Goal: Task Accomplishment & Management: Complete application form

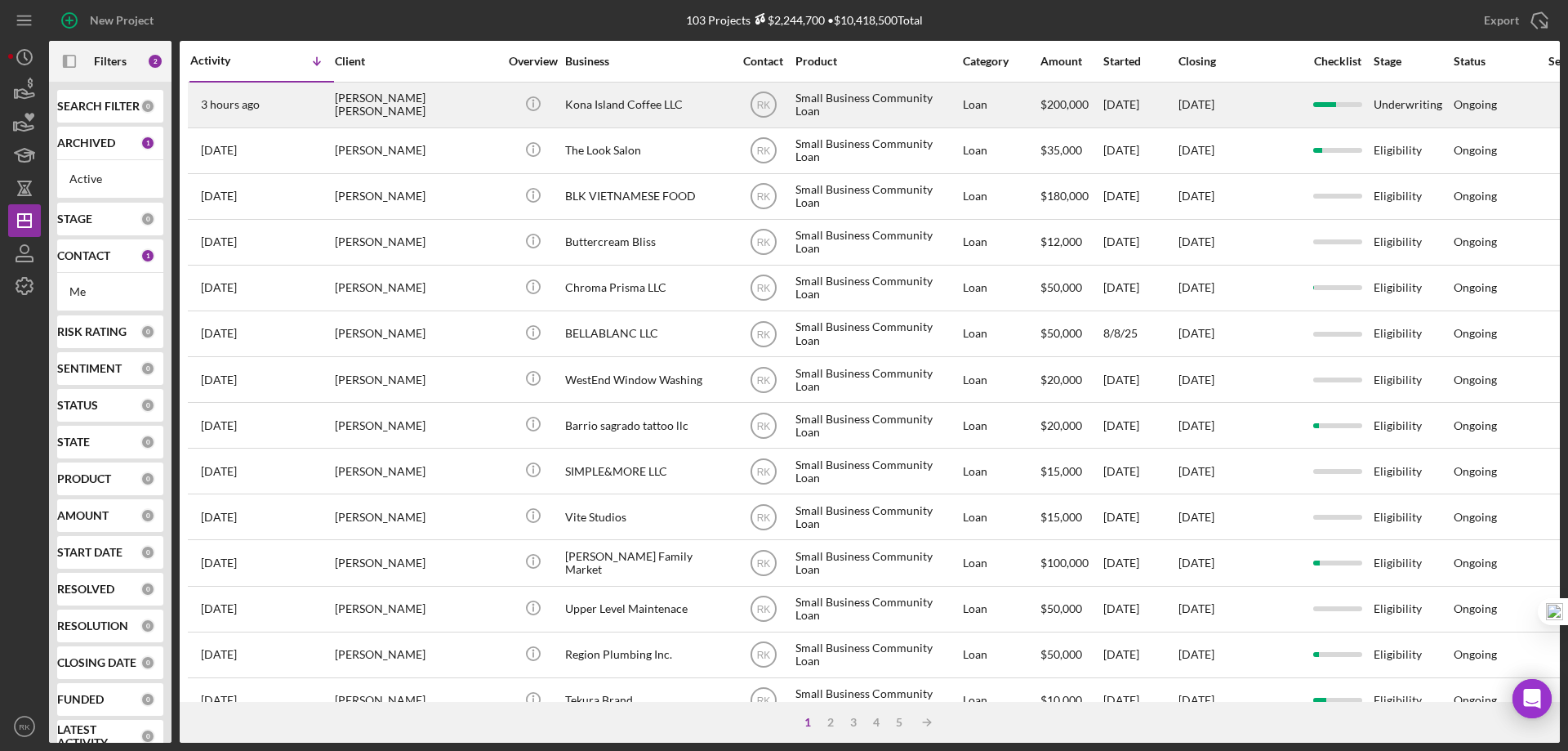
click at [592, 110] on div "Kona Island Coffee LLC" at bounding box center [646, 104] width 163 height 43
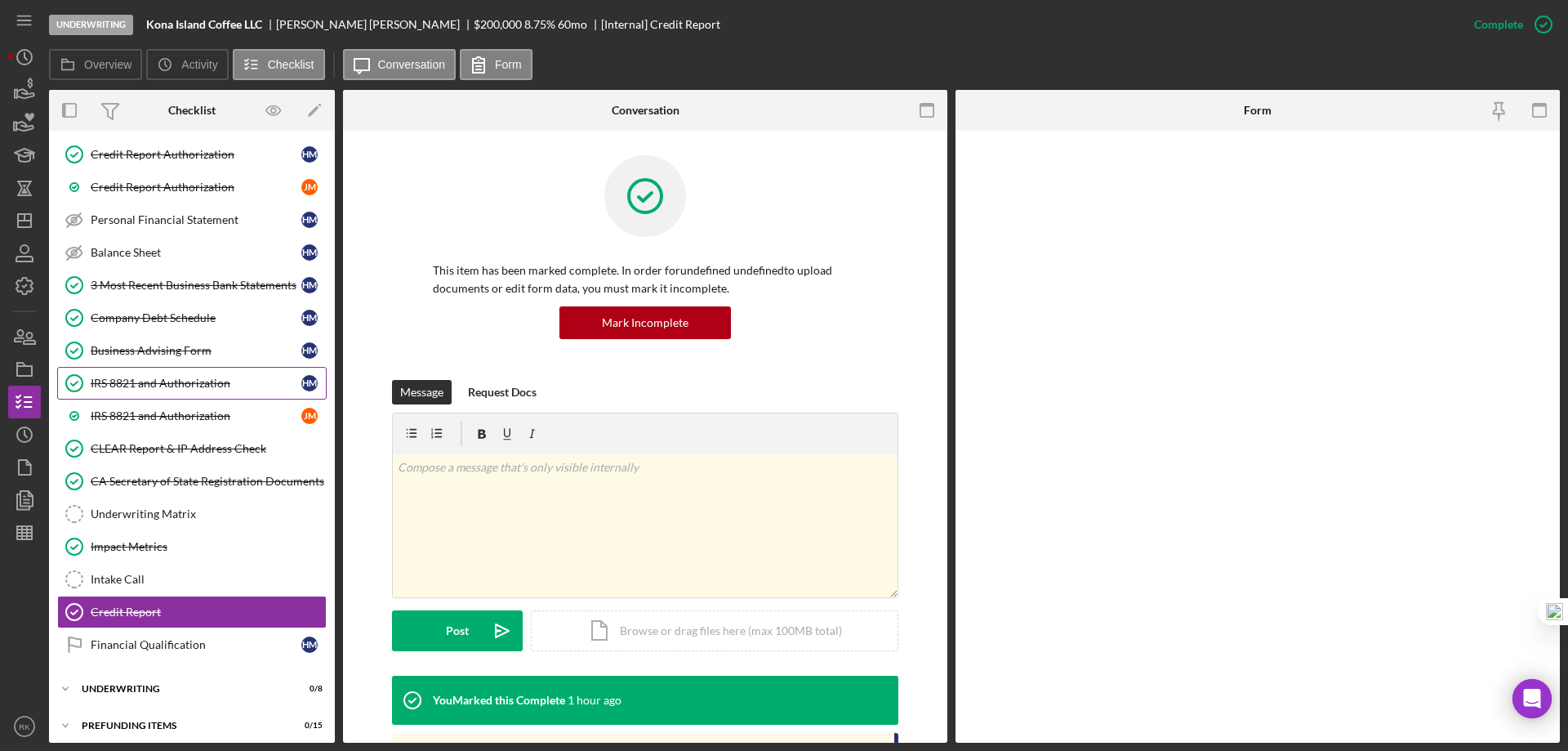
scroll to position [342, 0]
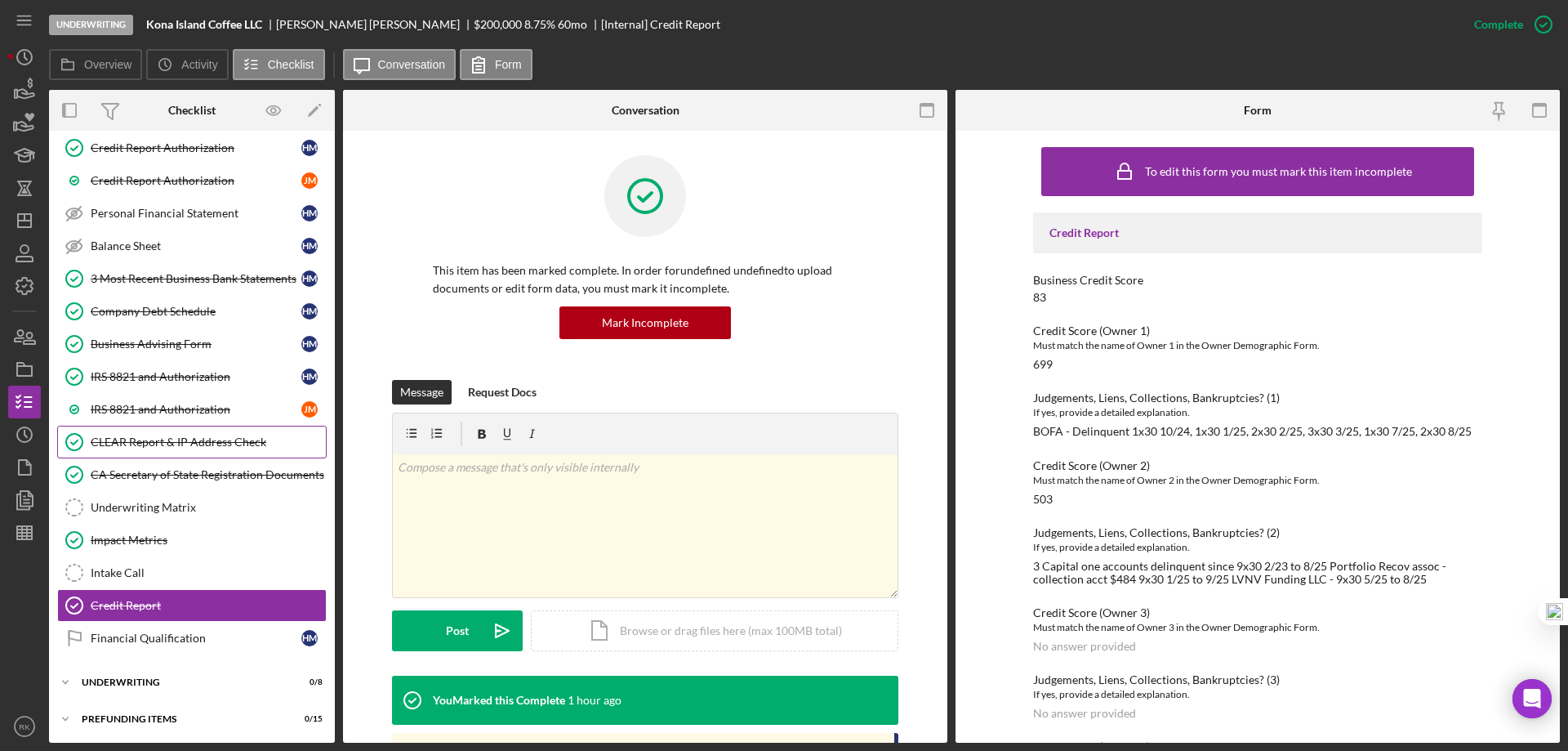
click at [176, 441] on div "CLEAR Report & IP Address Check" at bounding box center [208, 442] width 235 height 13
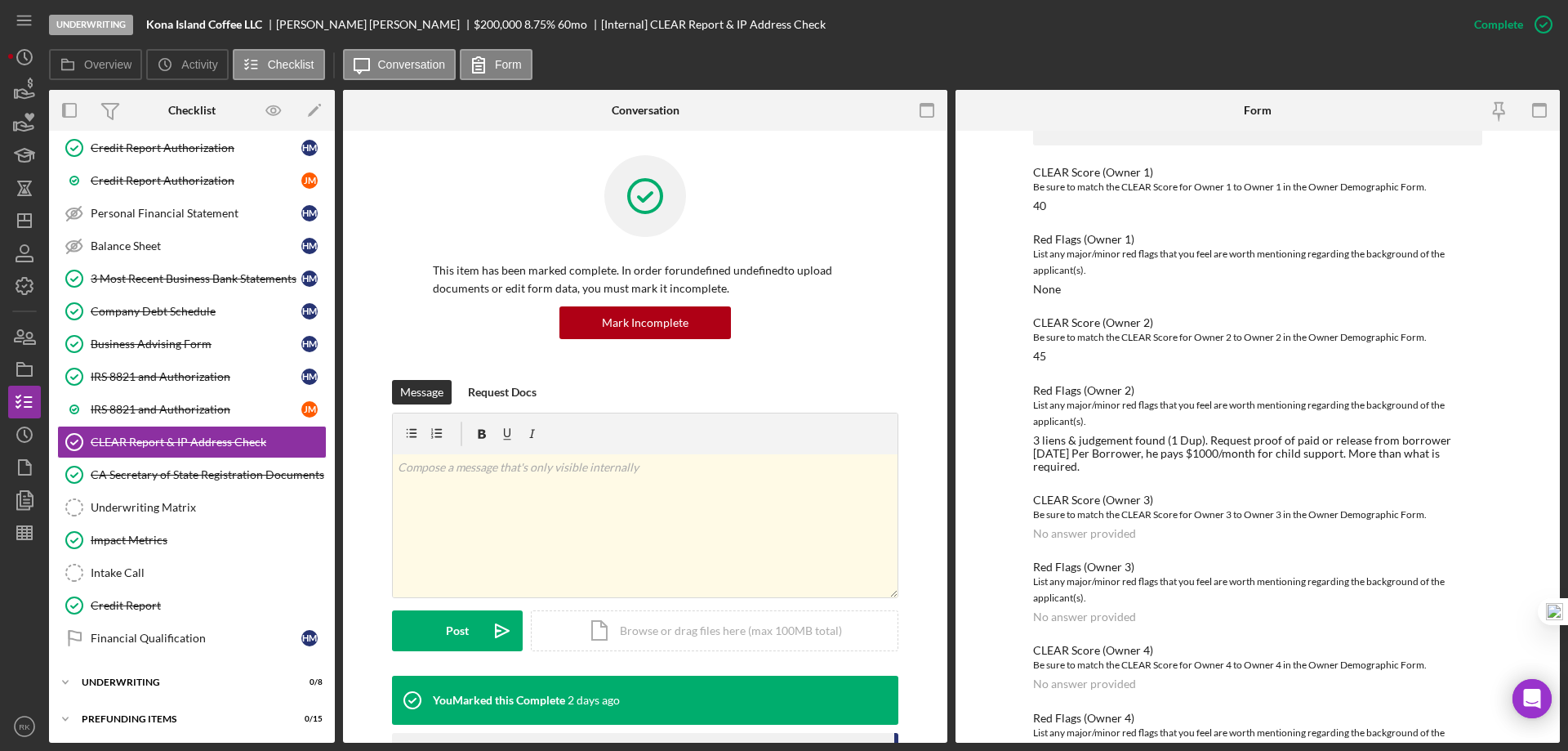
scroll to position [109, 0]
drag, startPoint x: 150, startPoint y: 600, endPoint x: 403, endPoint y: 490, distance: 275.9
click at [155, 599] on div "Credit Report" at bounding box center [208, 605] width 235 height 13
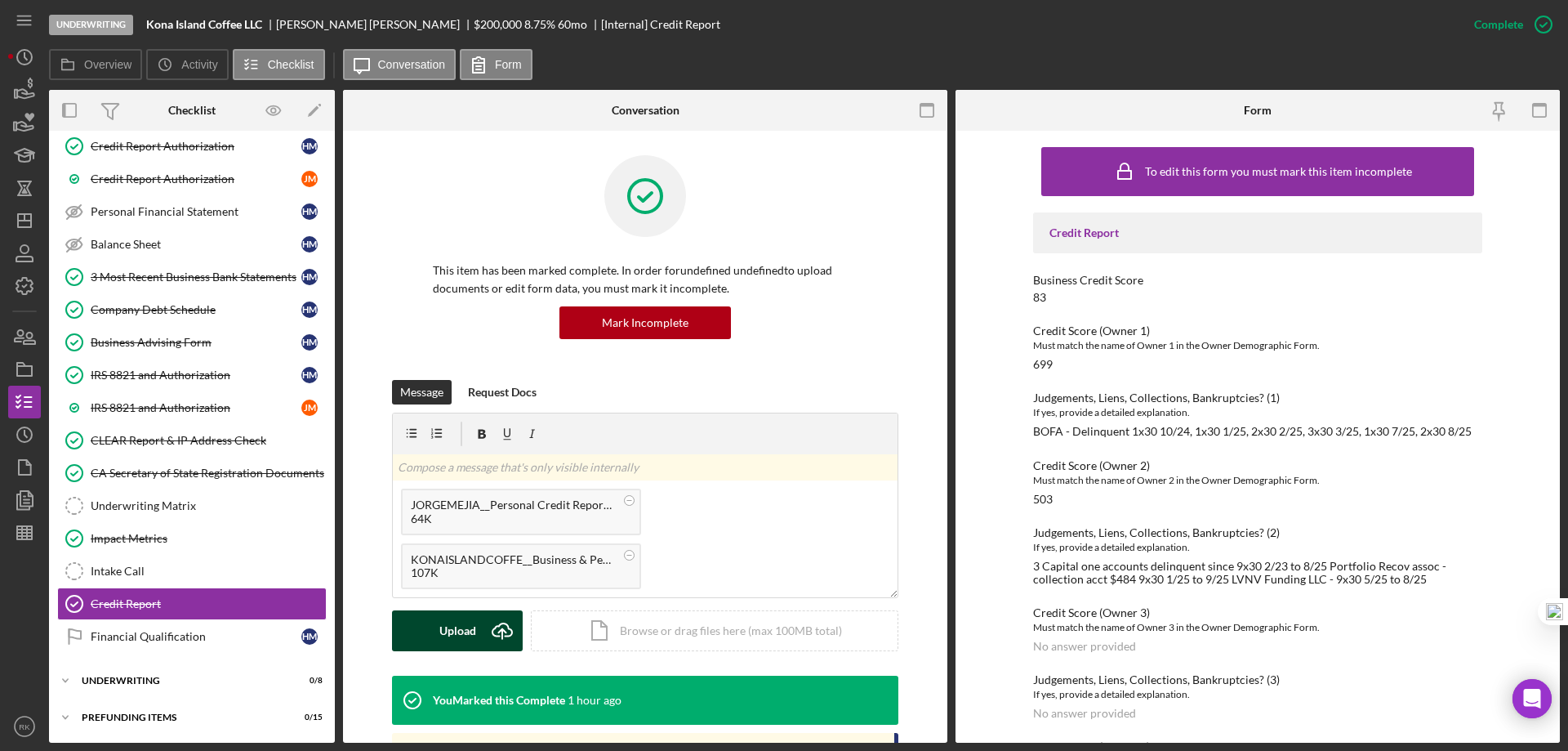
click at [447, 629] on div "Upload" at bounding box center [457, 630] width 37 height 41
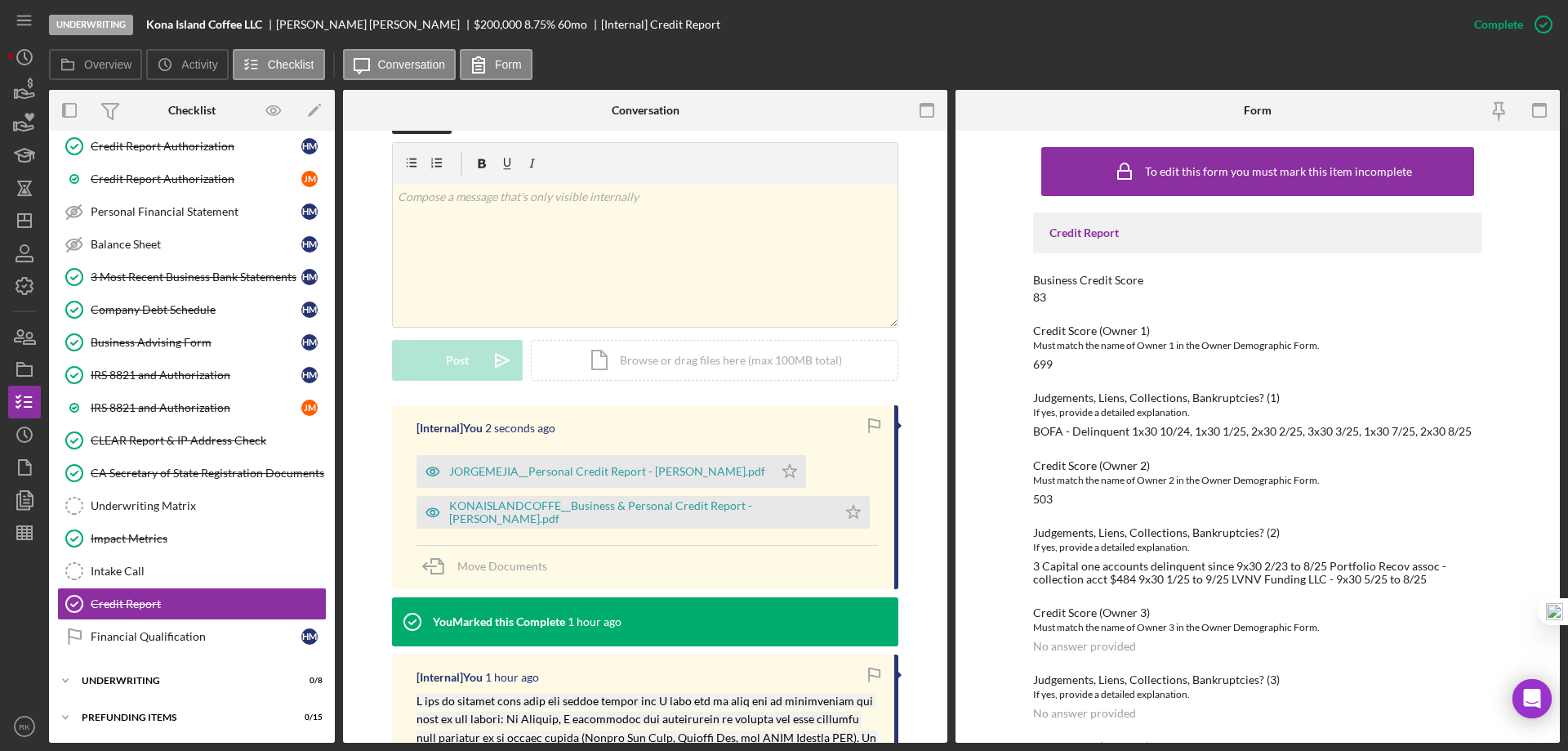
scroll to position [272, 0]
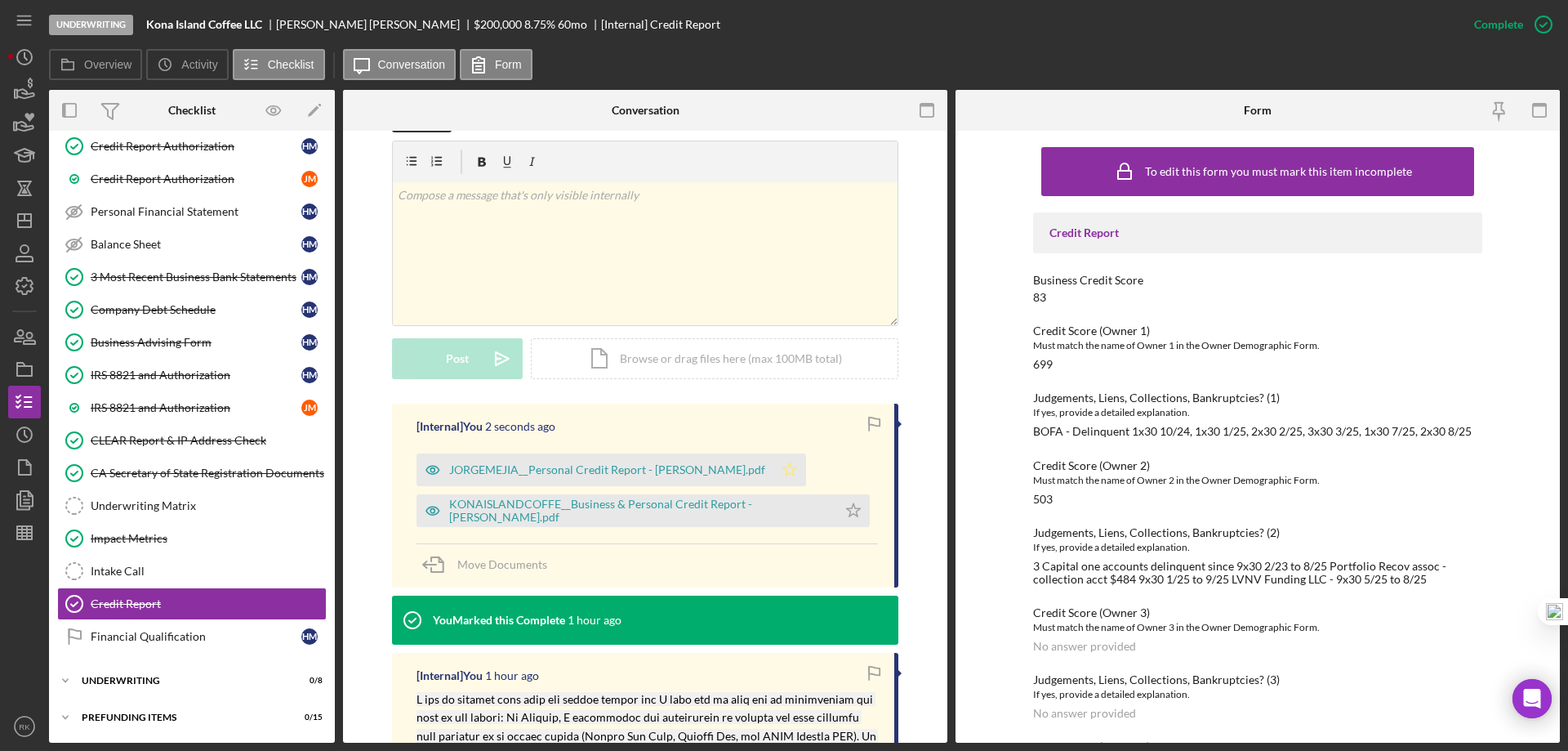
click at [783, 466] on polygon "button" at bounding box center [790, 468] width 14 height 13
click at [850, 509] on icon "Icon/Star" at bounding box center [854, 511] width 32 height 32
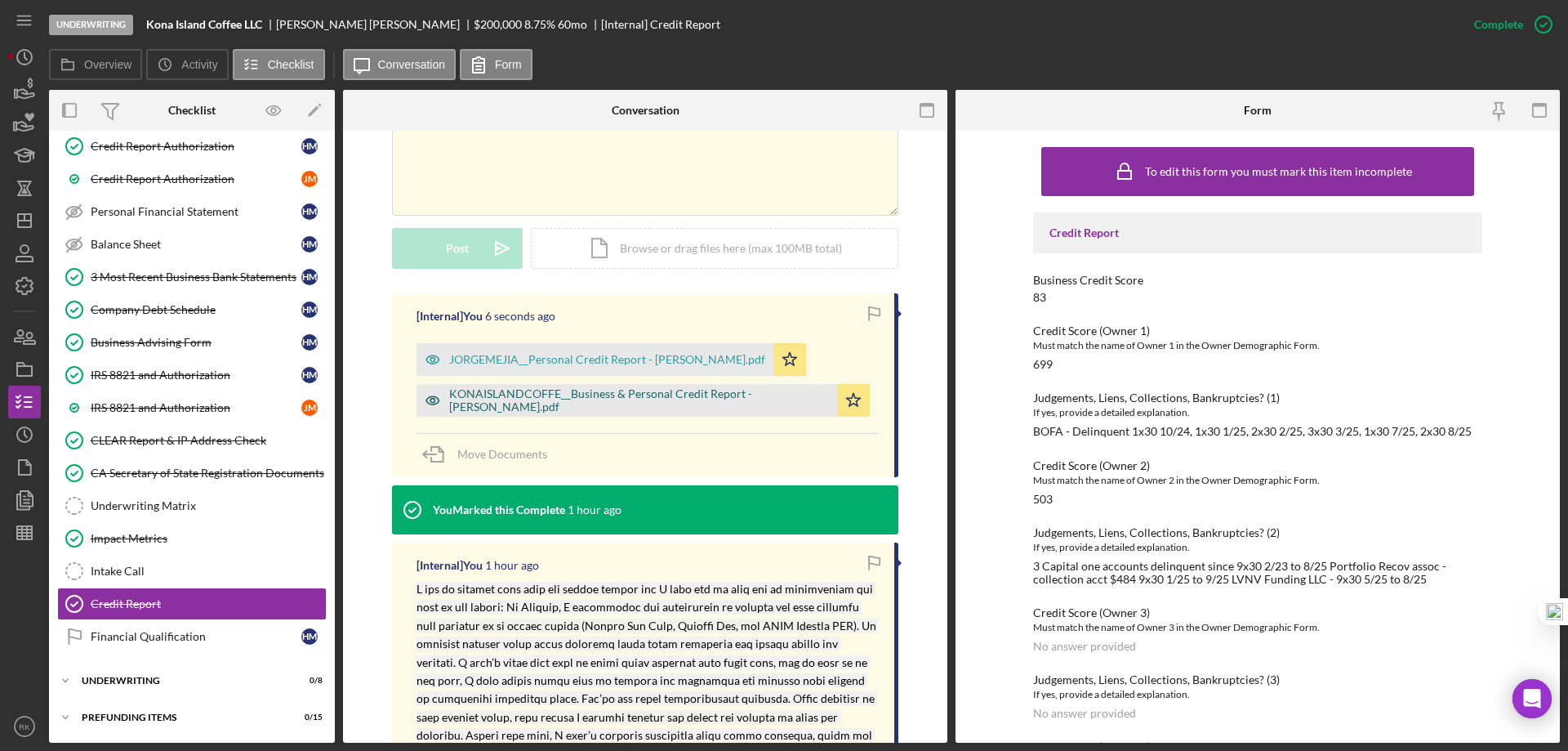
scroll to position [381, 0]
click at [593, 405] on div "KONAISLANDCOFFE__Business & Personal Credit Report - [PERSON_NAME].pdf" at bounding box center [639, 401] width 380 height 26
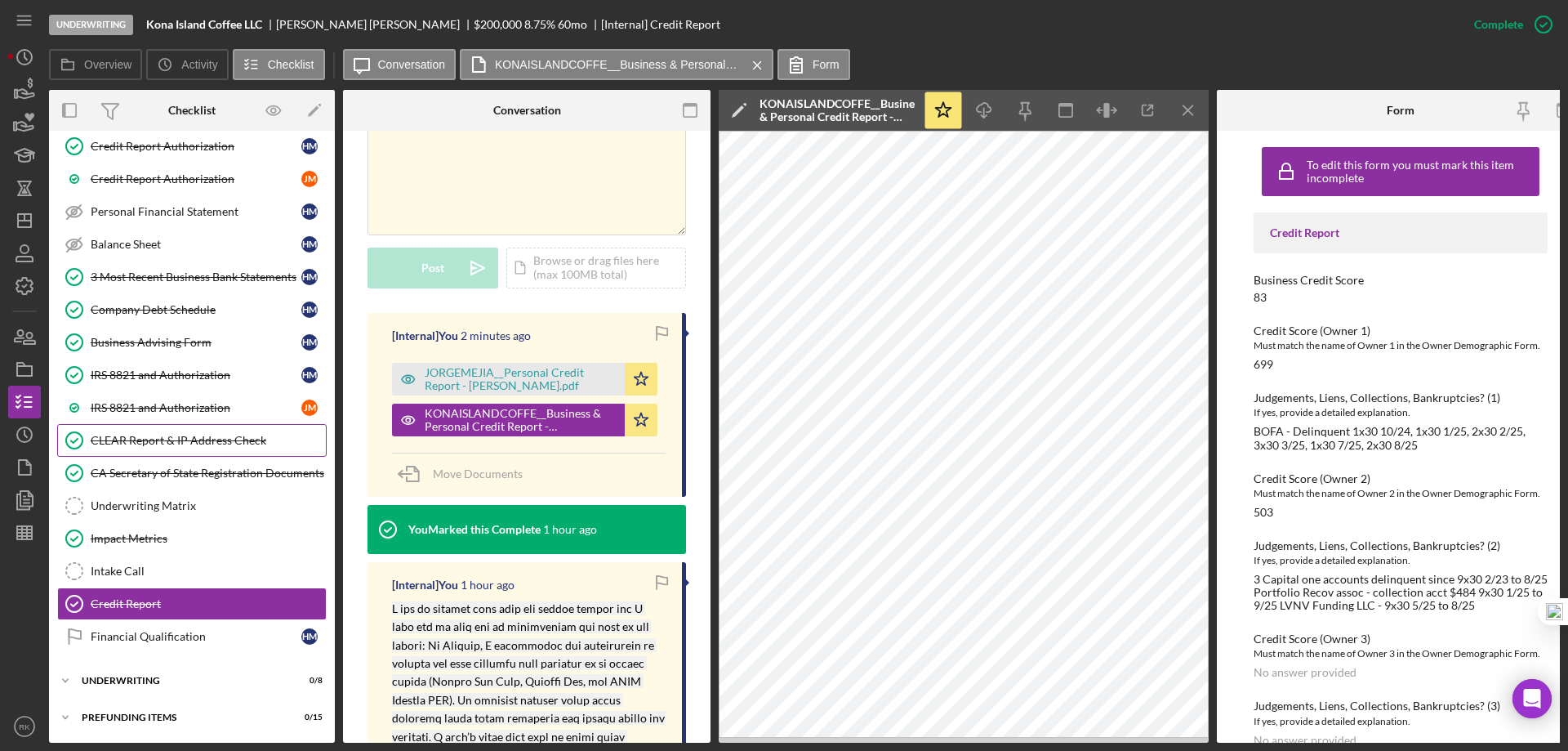
drag, startPoint x: 181, startPoint y: 446, endPoint x: 116, endPoint y: 435, distance: 65.9
click at [181, 446] on div "CLEAR Report & IP Address Check" at bounding box center [208, 440] width 235 height 13
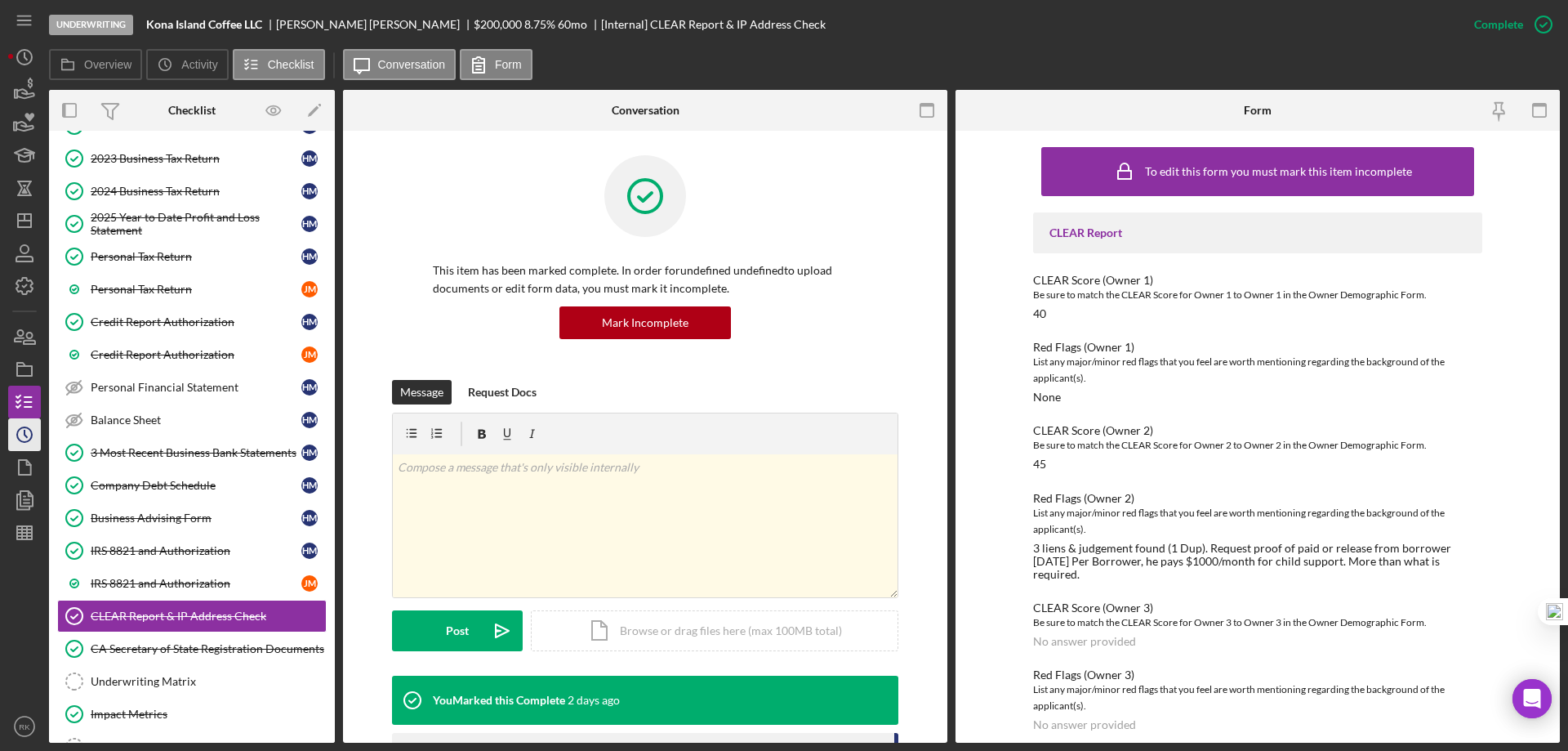
scroll to position [154, 0]
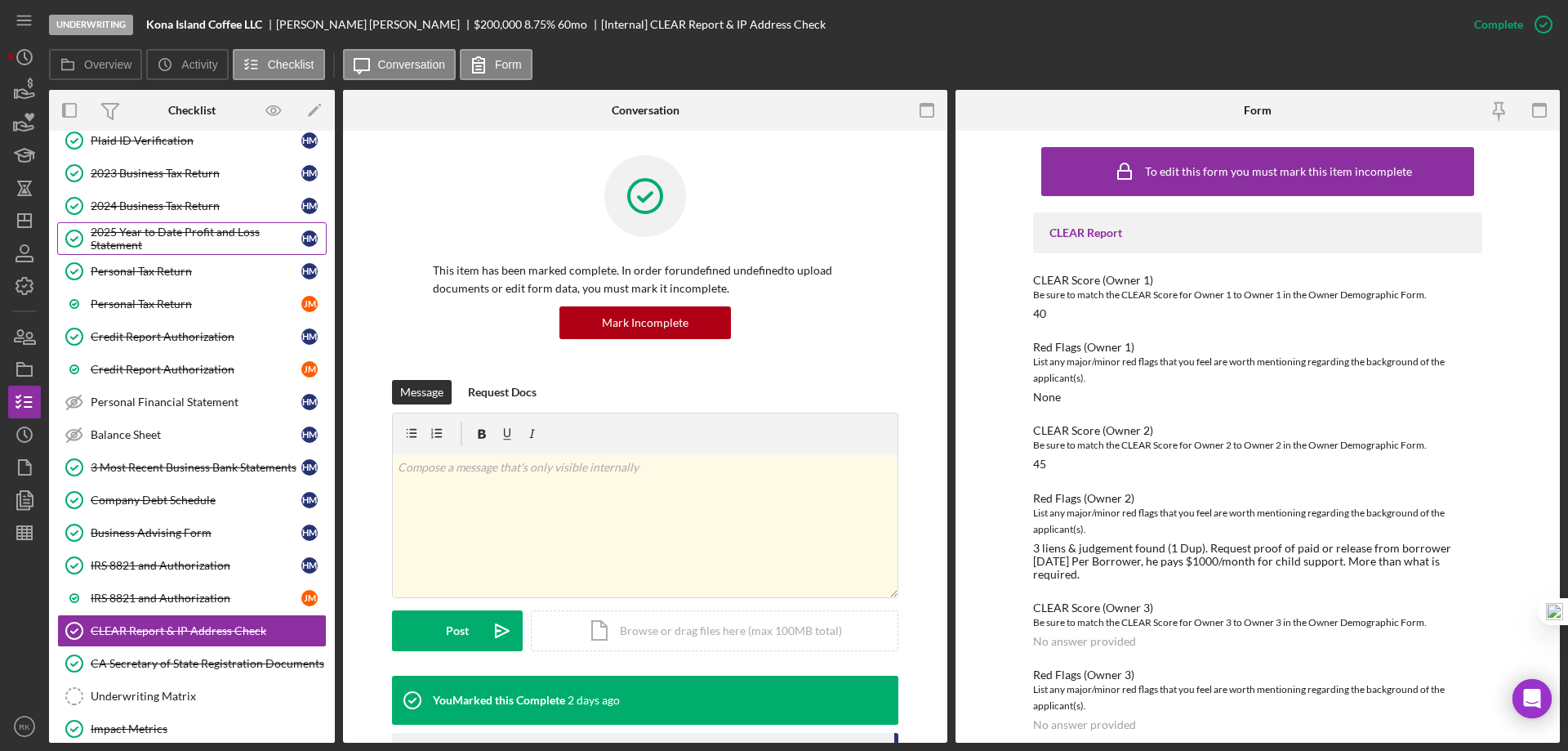
click at [173, 240] on div "2025 Year to Date Profit and Loss Statement" at bounding box center [196, 238] width 211 height 26
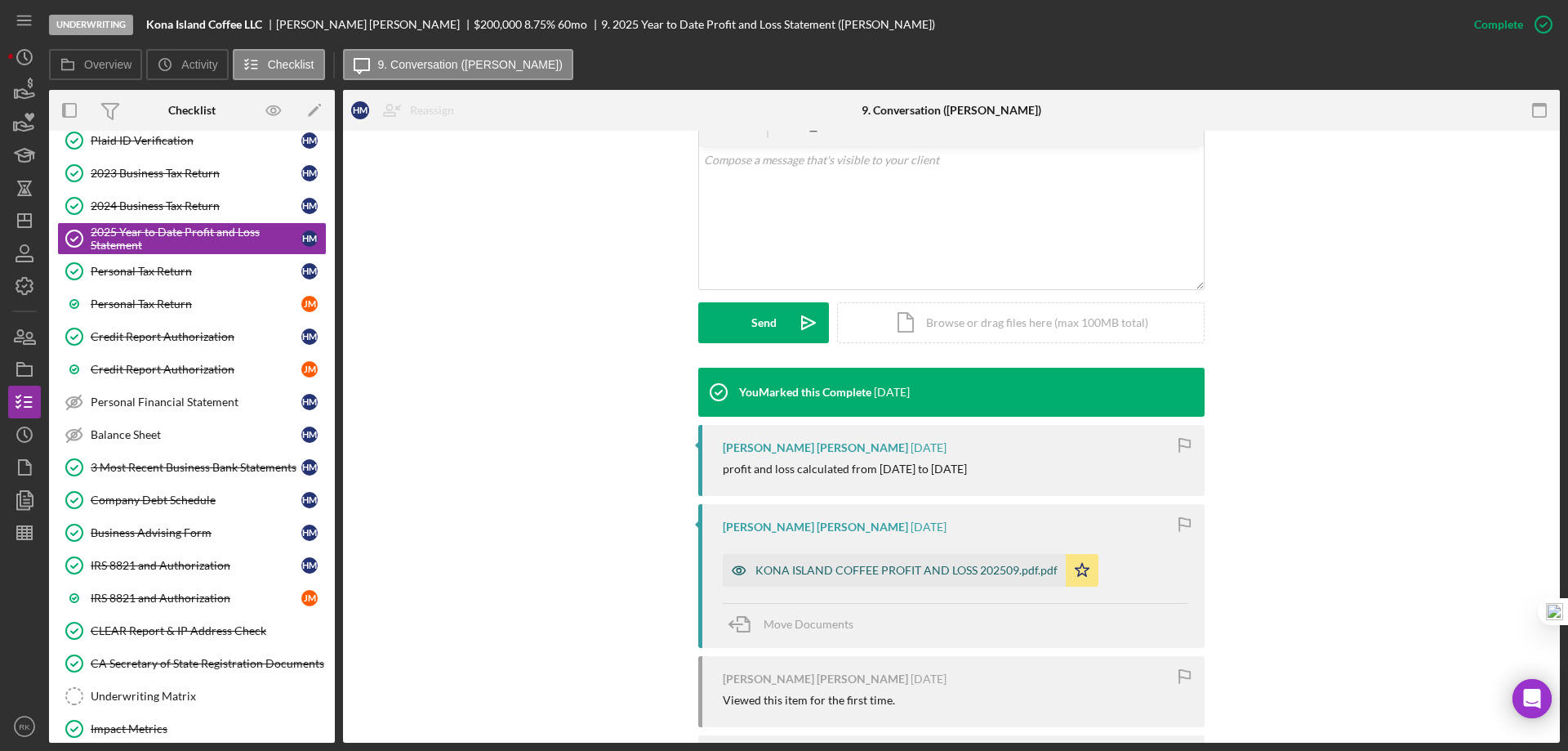
scroll to position [327, 0]
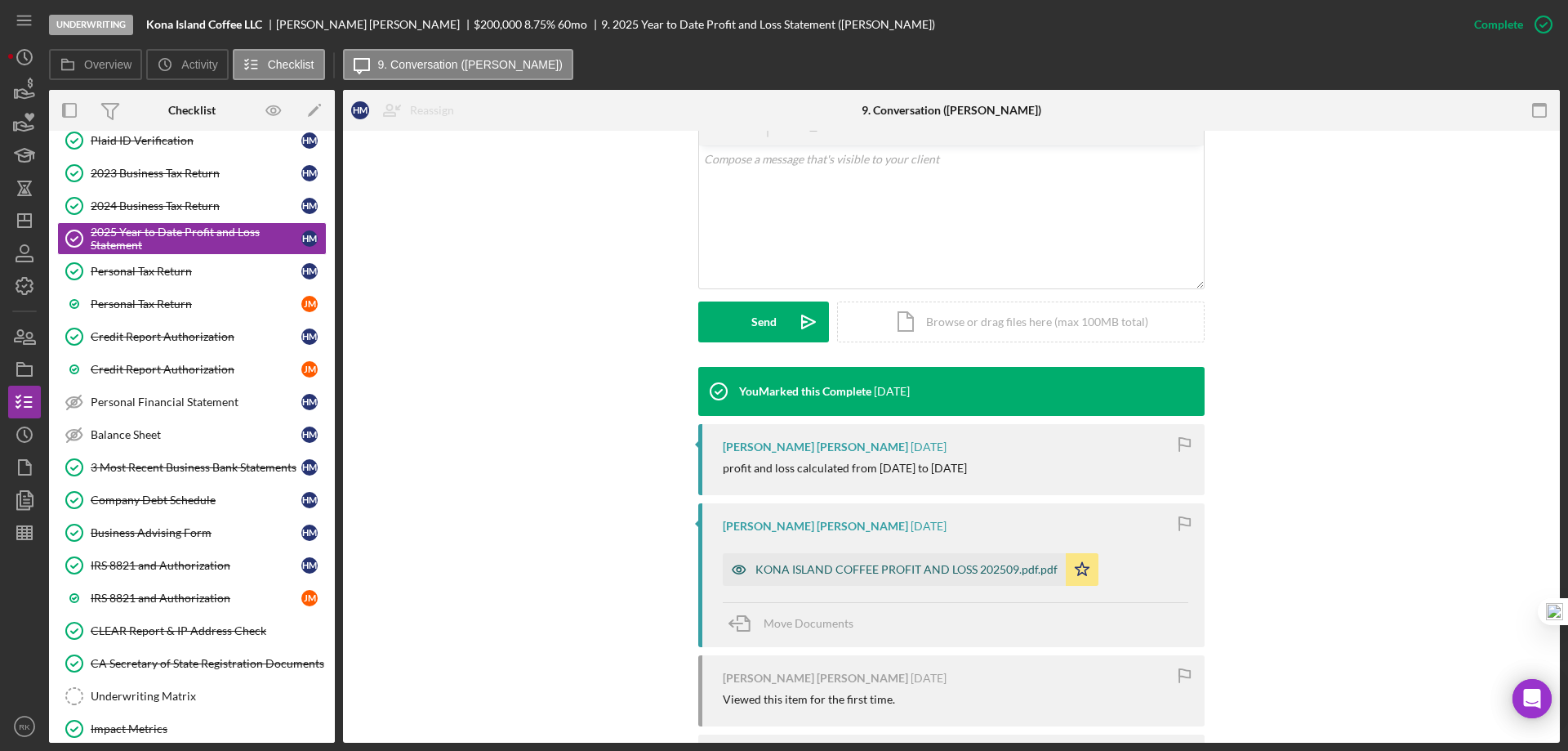
click at [852, 563] on div "KONA ISLAND COFFEE PROFIT AND LOSS 202509.pdf.pdf" at bounding box center [907, 569] width 302 height 13
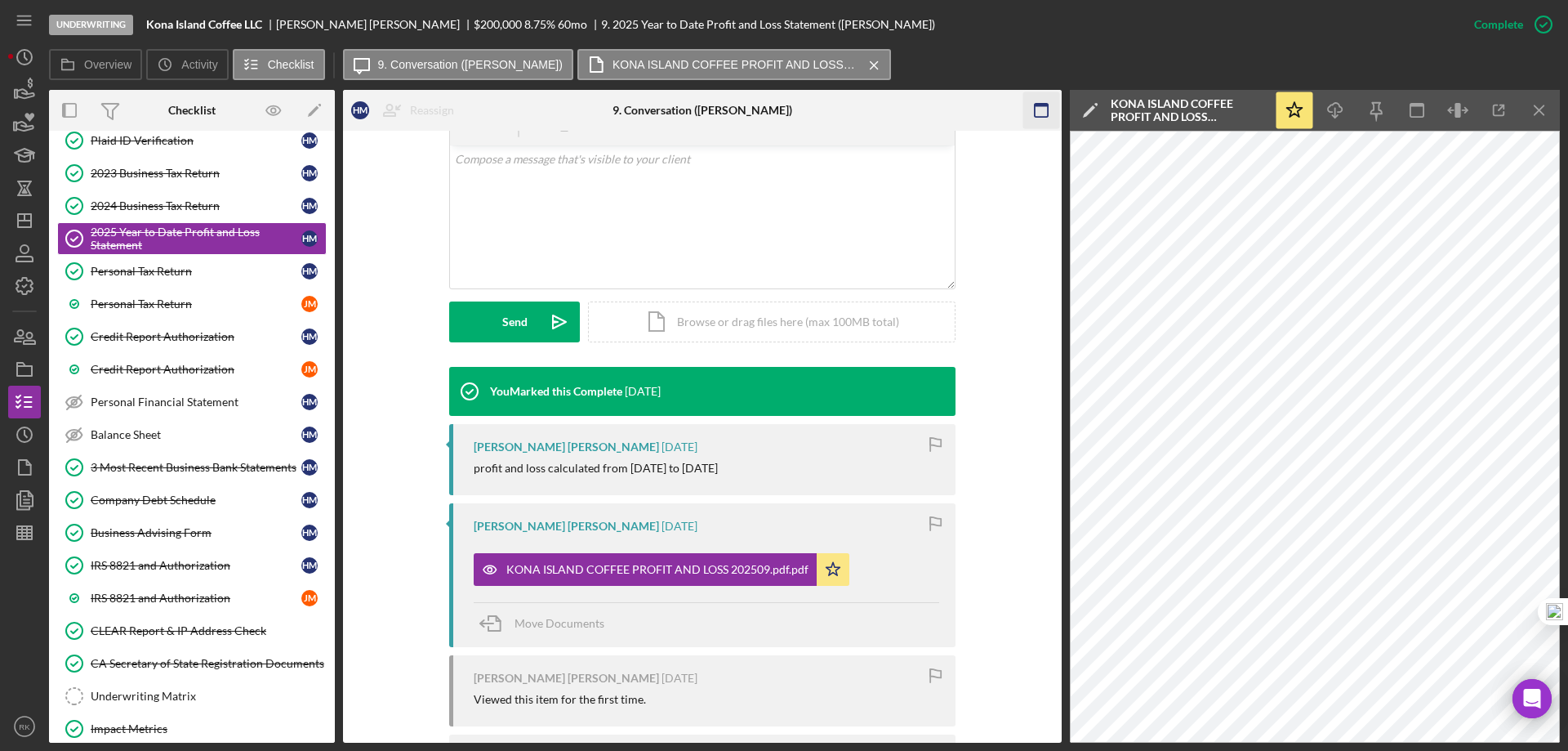
click at [1543, 109] on icon "Icon/Menu Close" at bounding box center [1540, 110] width 37 height 37
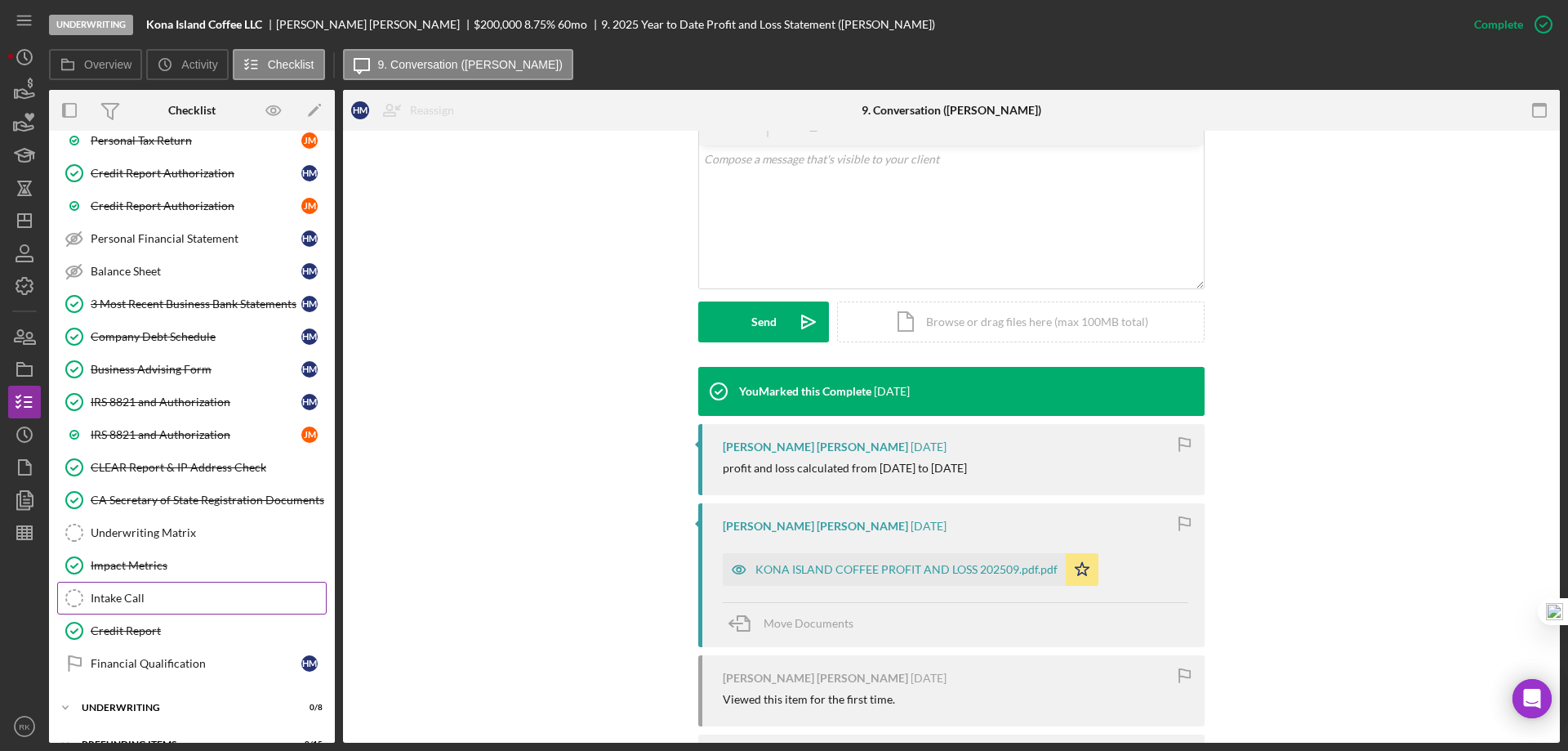
scroll to position [344, 0]
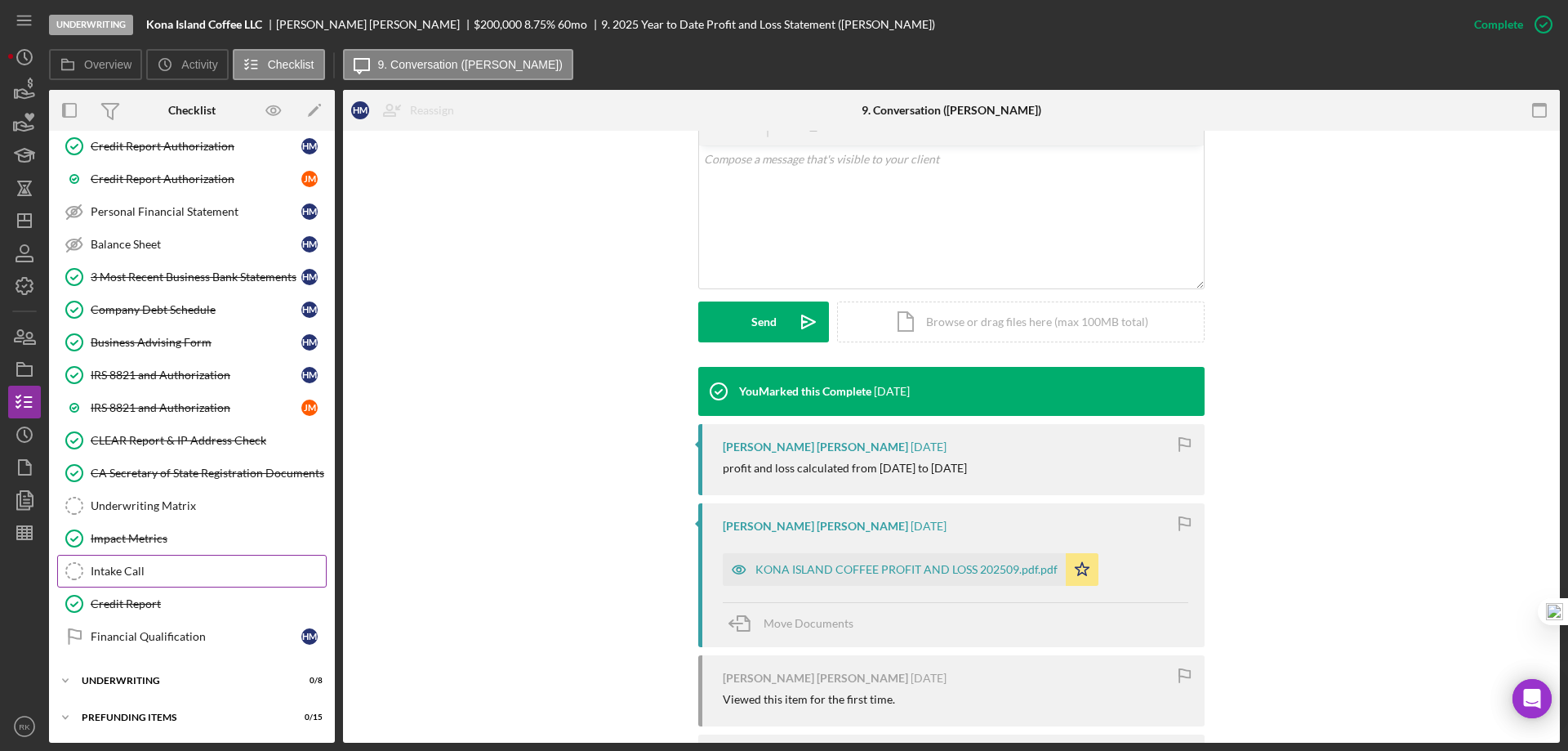
click at [133, 566] on div "Intake Call" at bounding box center [208, 570] width 235 height 13
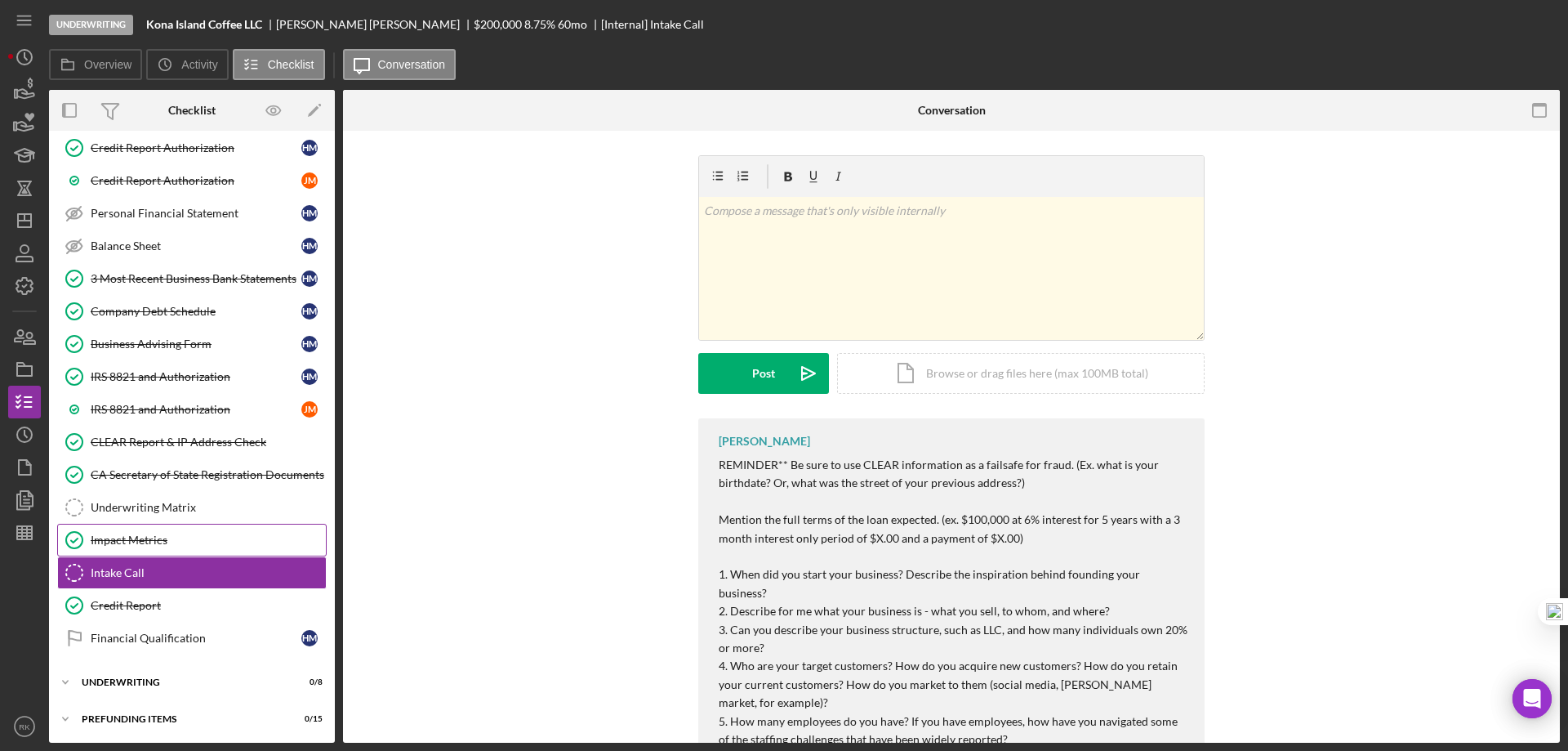
scroll to position [344, 0]
click at [173, 644] on link "Financial Qualification Financial Qualification H M" at bounding box center [191, 636] width 269 height 32
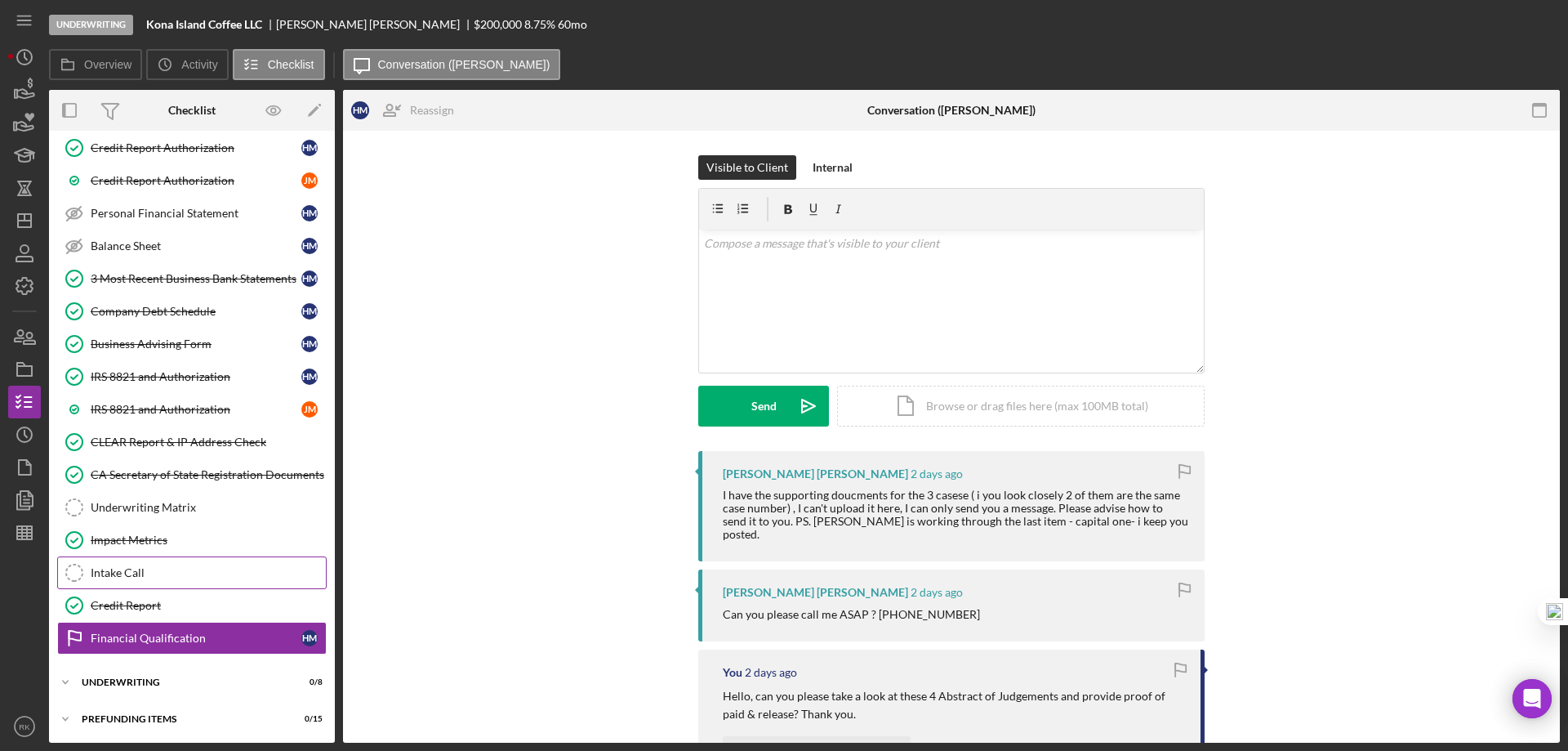
scroll to position [344, 0]
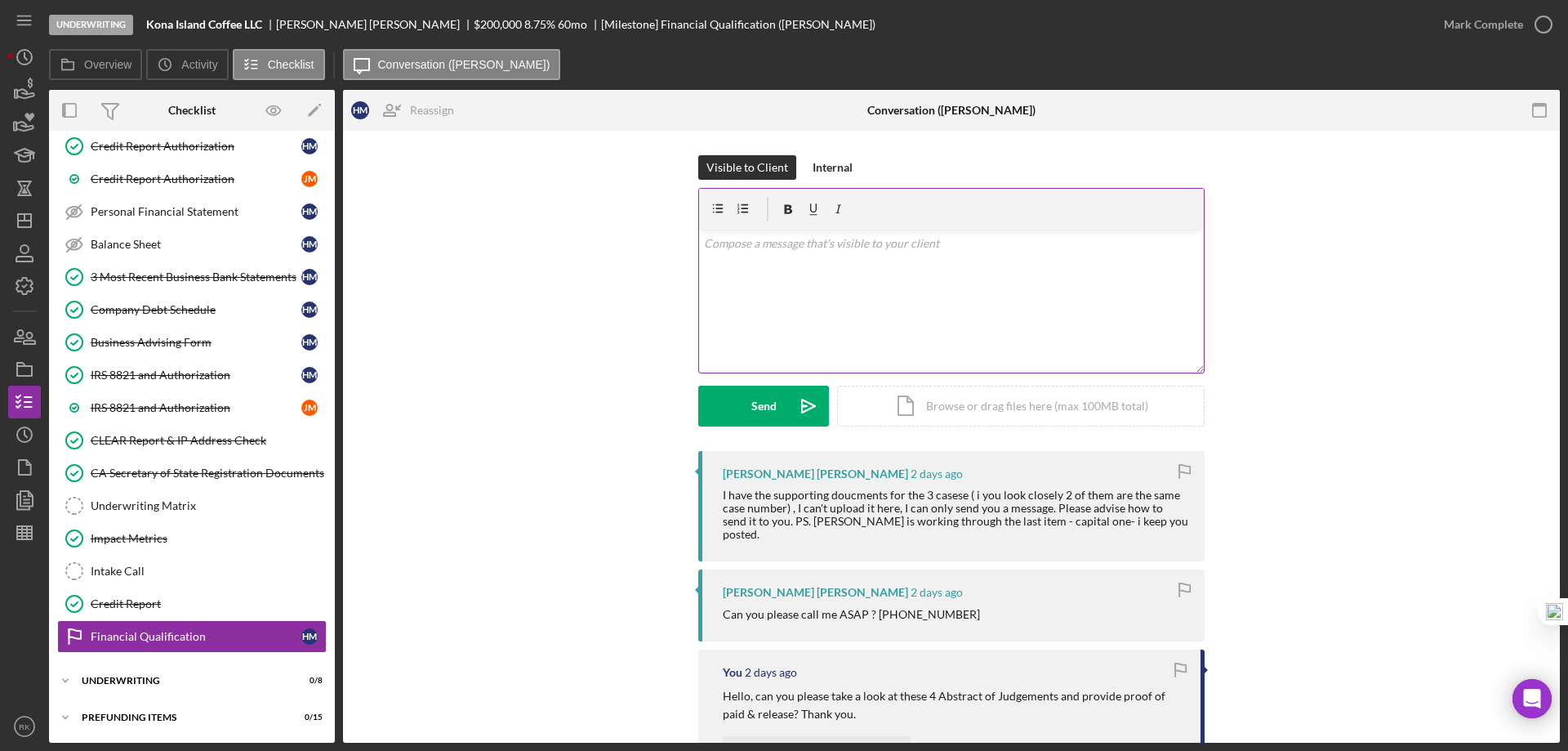
click at [716, 253] on div "v Color teal Color pink Remove color Add row above Add row below Add column bef…" at bounding box center [951, 301] width 505 height 143
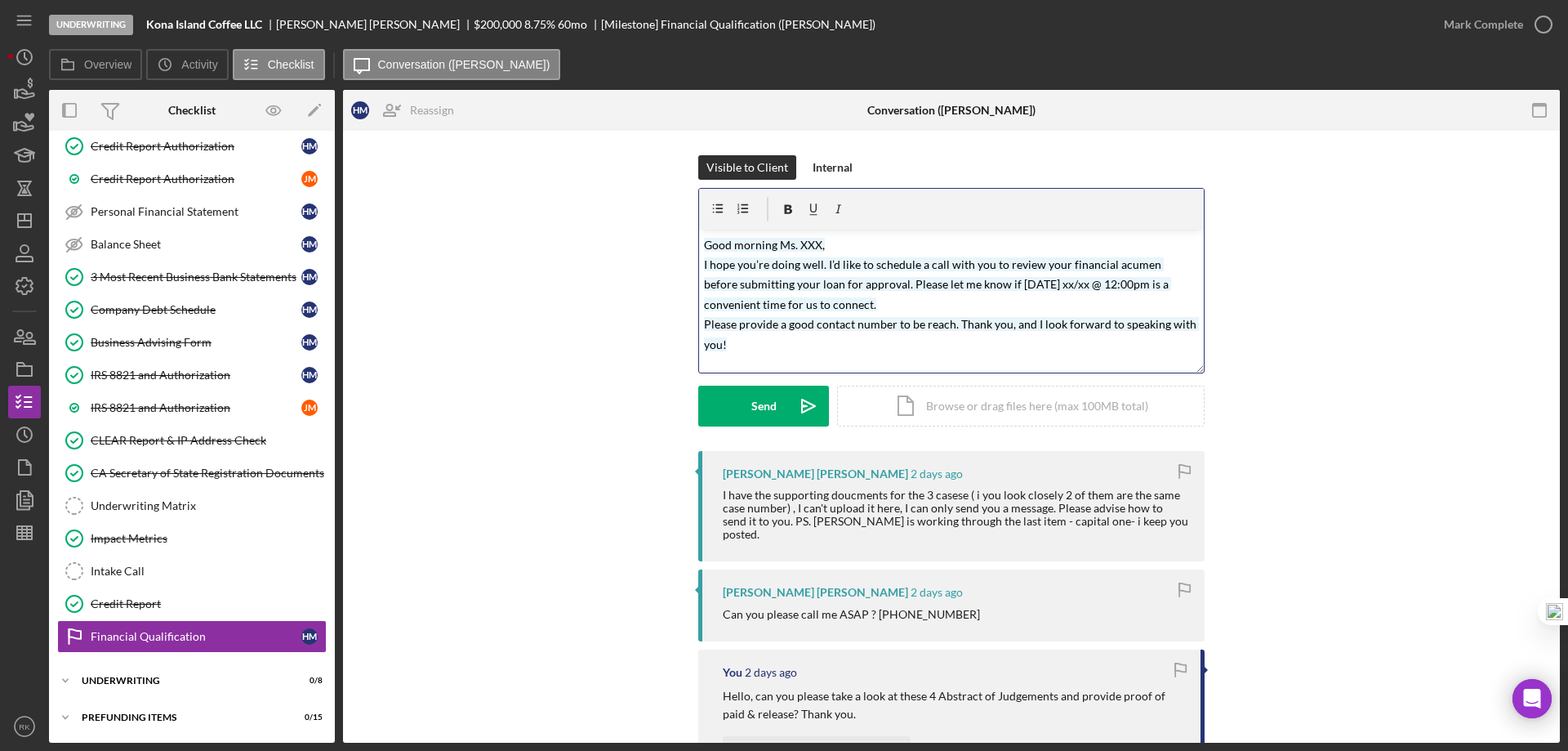
click at [793, 253] on p "Good morning Ms. XXX, I hope you’re doing well. I’d like to schedule a call wit…" at bounding box center [952, 294] width 496 height 119
click at [818, 245] on mark "Good morning Ms. XXX, I hope you’re doing well. I’d like to schedule a call wit…" at bounding box center [951, 295] width 495 height 114
click at [772, 243] on mark "Good morning [PERSON_NAME], I hope you’re doing well. I’d like to schedule a ca…" at bounding box center [951, 295] width 495 height 114
click at [908, 271] on p "Good afternoon [PERSON_NAME], I hope you’re doing well. I’d like to schedule a …" at bounding box center [952, 294] width 496 height 119
drag, startPoint x: 980, startPoint y: 279, endPoint x: 1007, endPoint y: 281, distance: 27.1
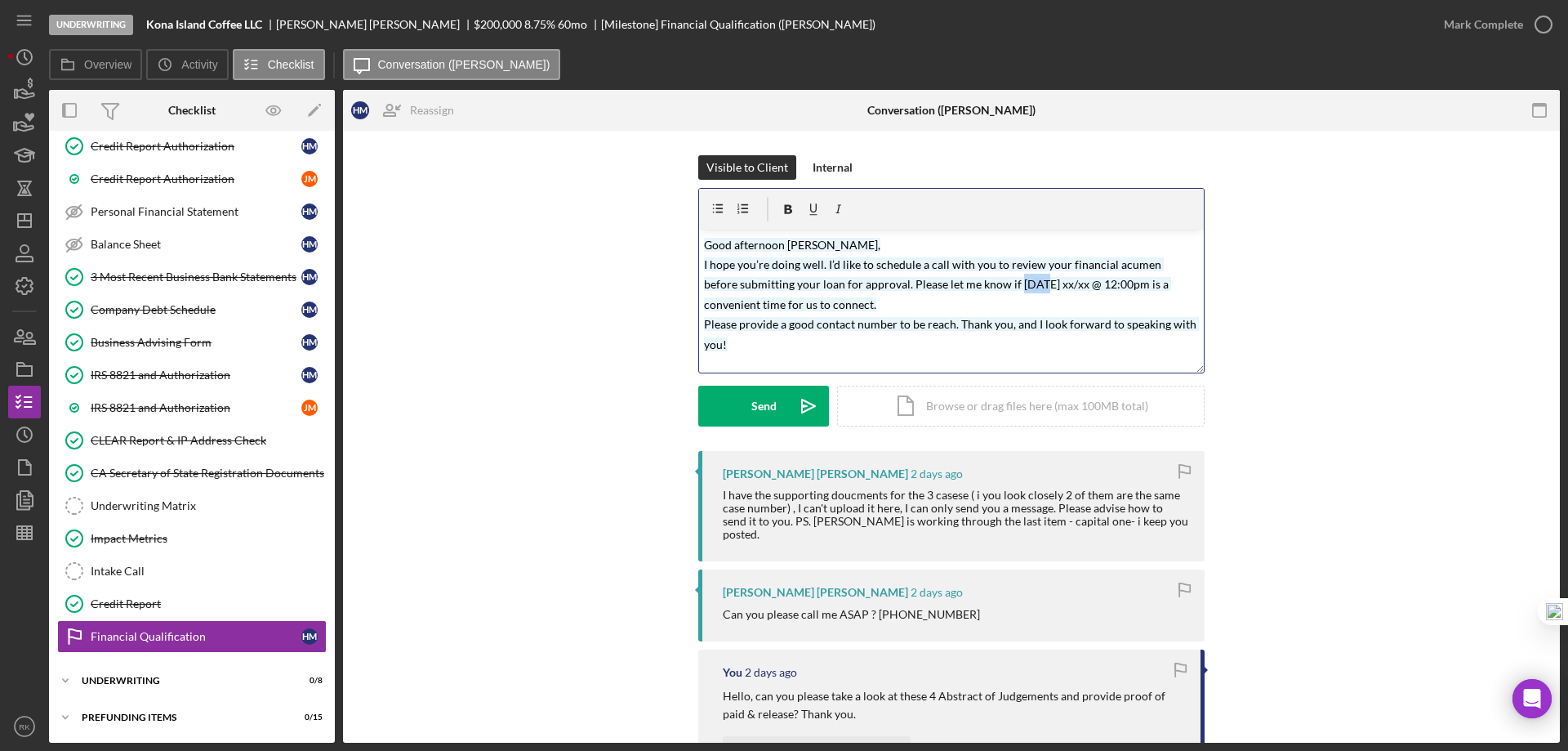
click at [1007, 281] on mark "Good afternoon [PERSON_NAME], I hope you’re doing well. I’d like to schedule a …" at bounding box center [951, 295] width 495 height 114
drag, startPoint x: 1021, startPoint y: 283, endPoint x: 1047, endPoint y: 287, distance: 26.3
click at [1047, 287] on mark "Good afternoon [PERSON_NAME], I hope you’re doing well. I’d like to schedule a …" at bounding box center [951, 295] width 495 height 114
drag, startPoint x: 1069, startPoint y: 282, endPoint x: 1097, endPoint y: 313, distance: 41.8
click at [1069, 283] on mark "Good afternoon [PERSON_NAME], I hope you’re doing well. I’d like to schedule a …" at bounding box center [951, 295] width 495 height 114
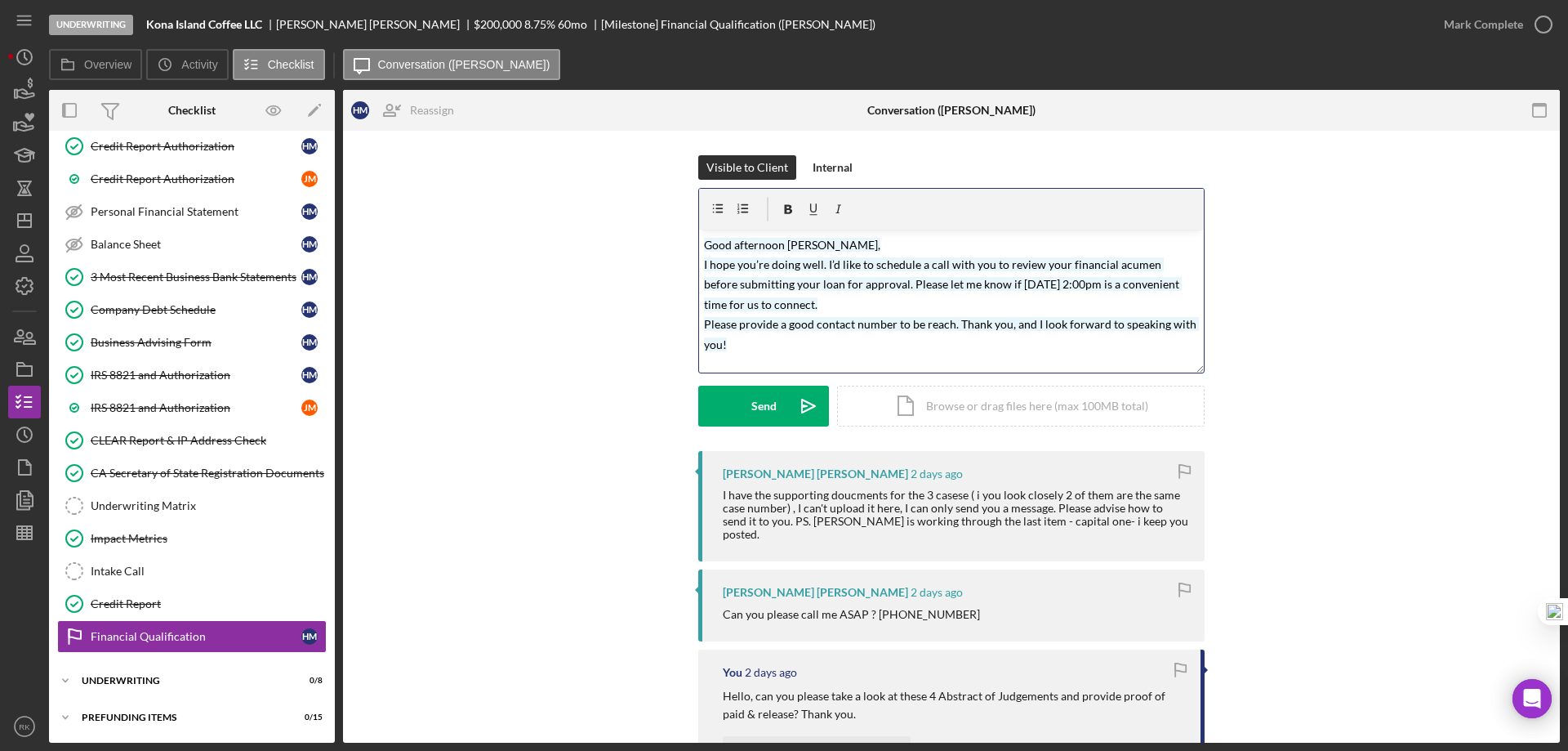
click at [1076, 281] on mark "Good afternoon [PERSON_NAME], I hope you’re doing well. I’d like to schedule a …" at bounding box center [951, 295] width 495 height 114
click at [820, 303] on p "Good afternoon [PERSON_NAME], I hope you’re doing well. I’d like to schedule a …" at bounding box center [952, 294] width 496 height 119
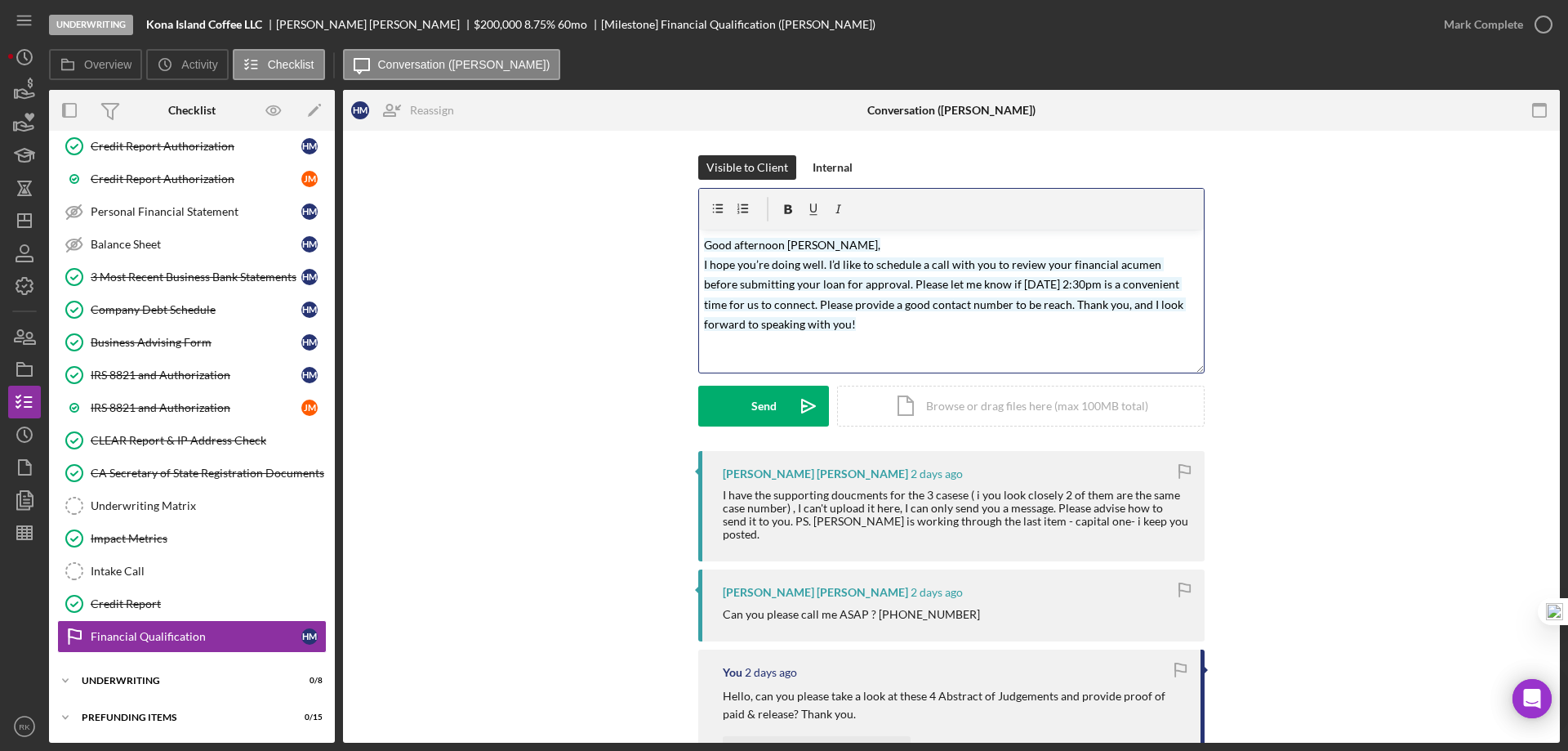
click at [1067, 302] on mark "Good afternoon [PERSON_NAME], I hope you’re doing well. I’d like to schedule a …" at bounding box center [945, 285] width 482 height 94
click at [753, 328] on mark "Thank you, and I look forward to speaking with you!" at bounding box center [834, 329] width 261 height 14
click at [1024, 313] on p "Good afternoon [PERSON_NAME], I hope you’re doing well. I’d like to schedule a …" at bounding box center [952, 274] width 496 height 80
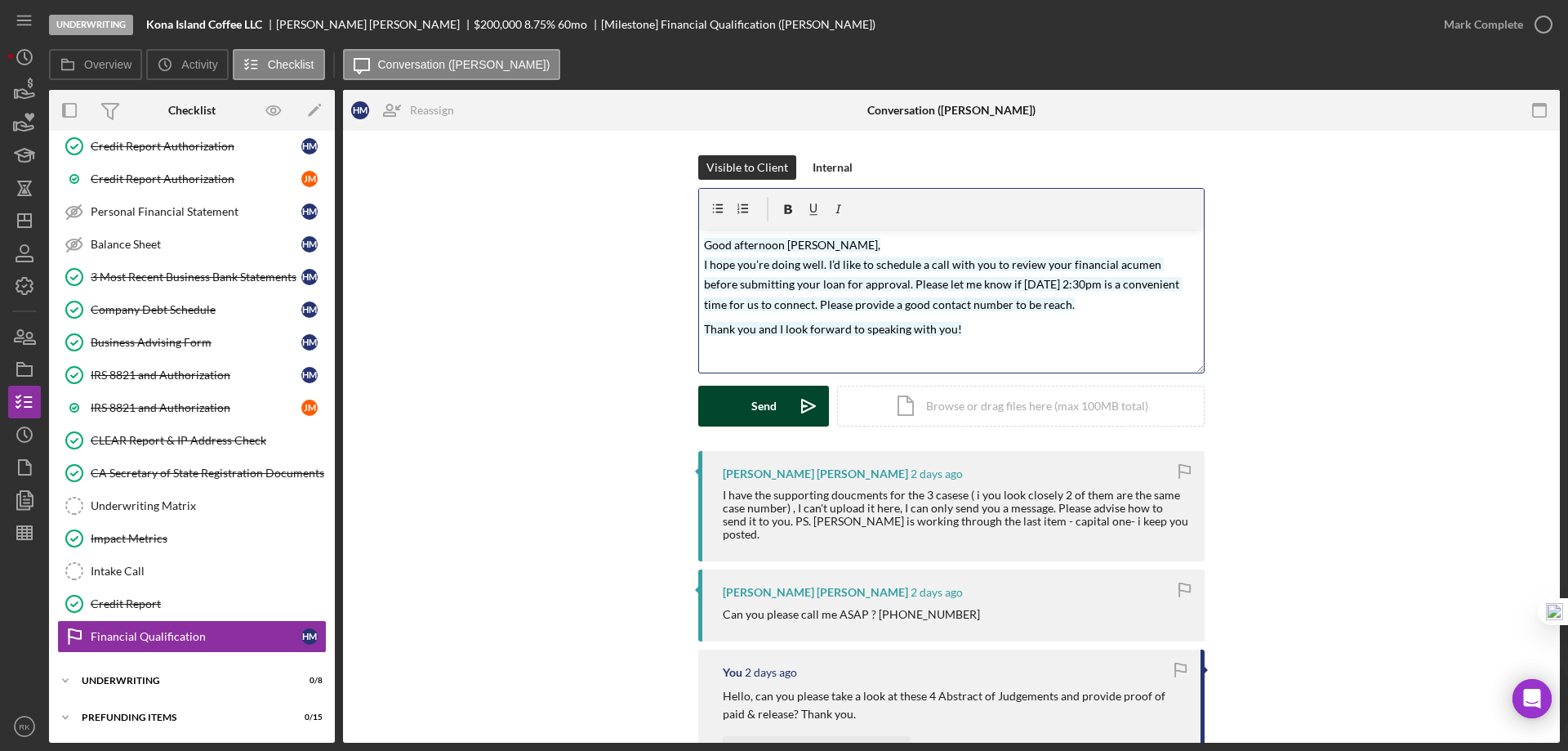
click at [753, 410] on div "Send" at bounding box center [764, 406] width 25 height 41
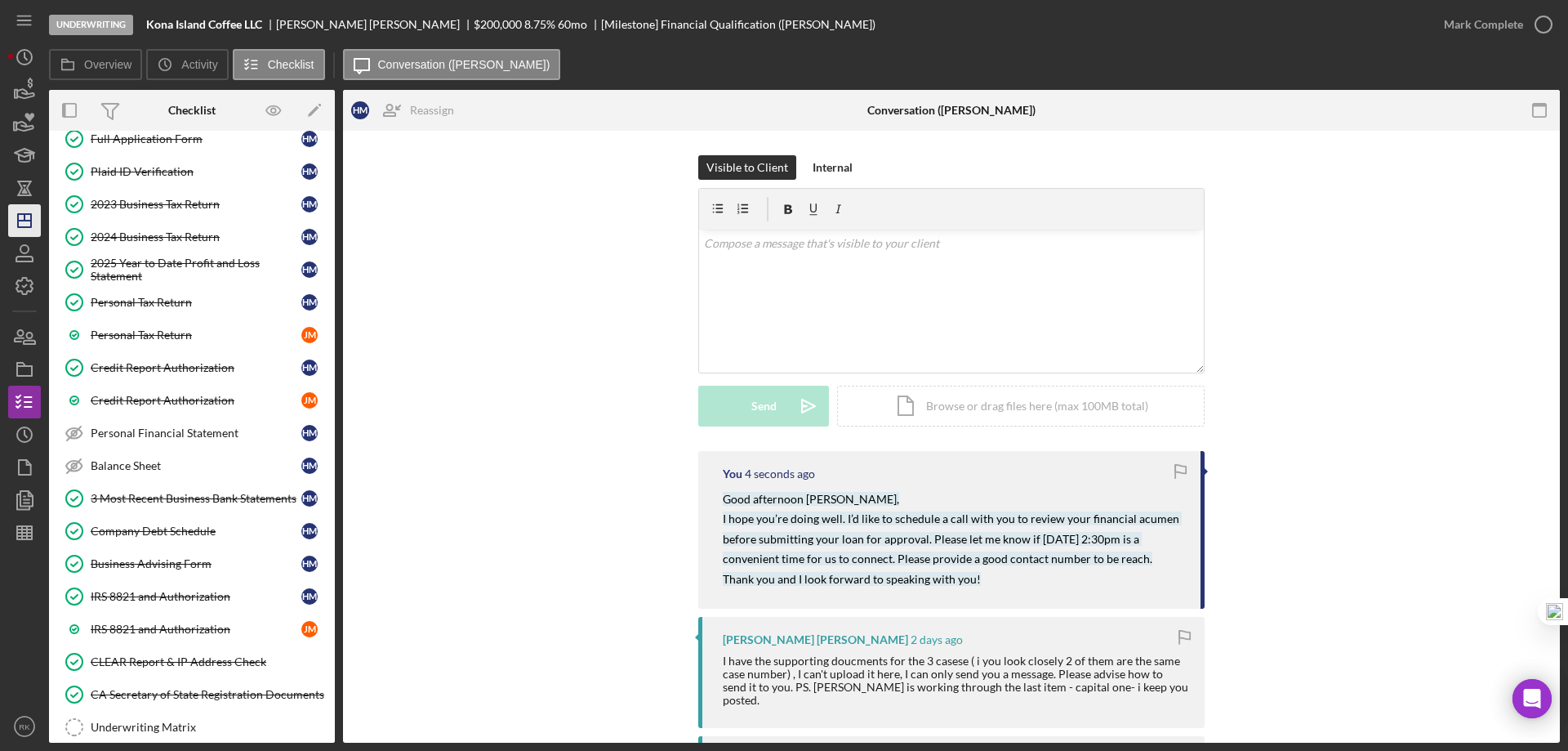
scroll to position [133, 0]
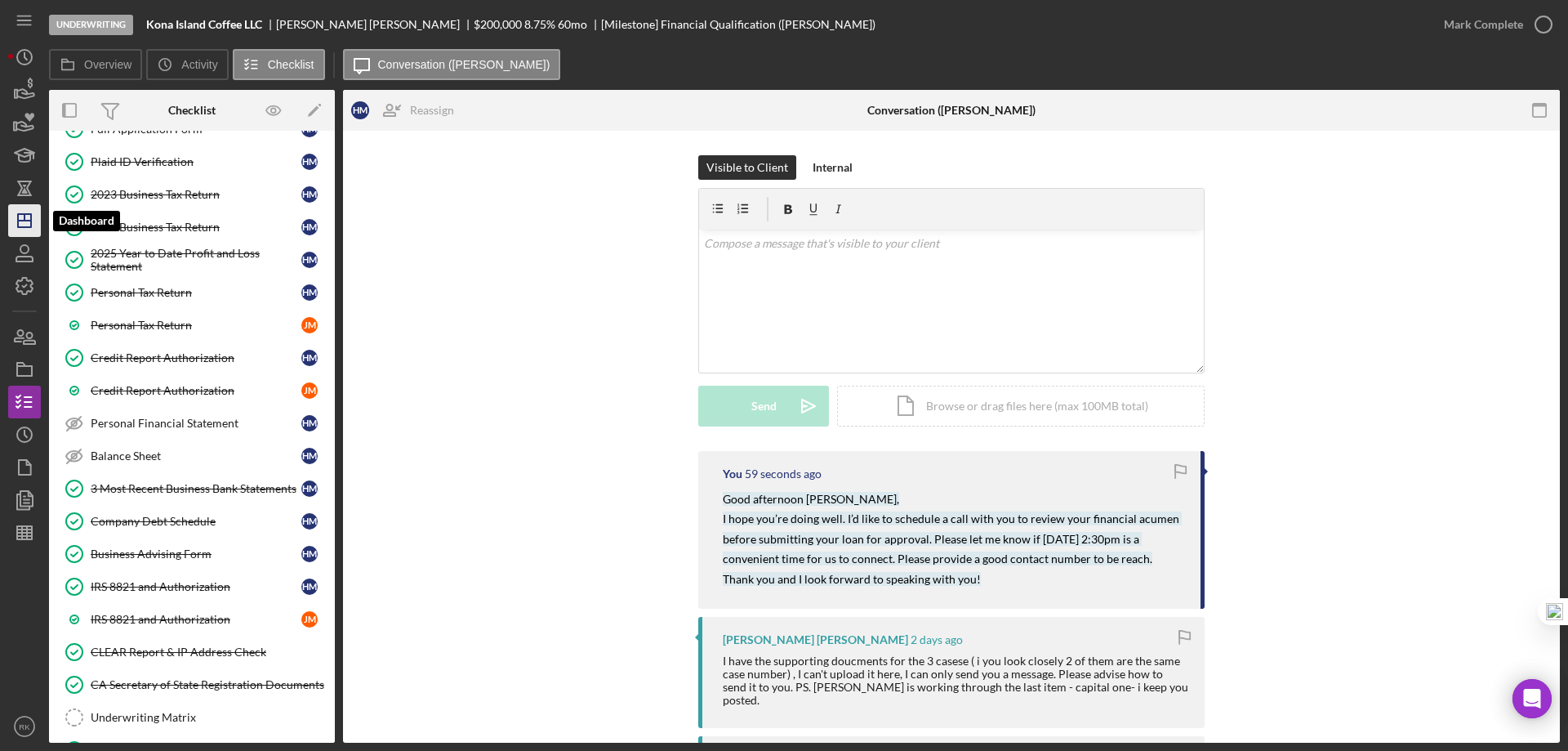
click at [29, 223] on icon "Icon/Dashboard" at bounding box center [25, 221] width 41 height 41
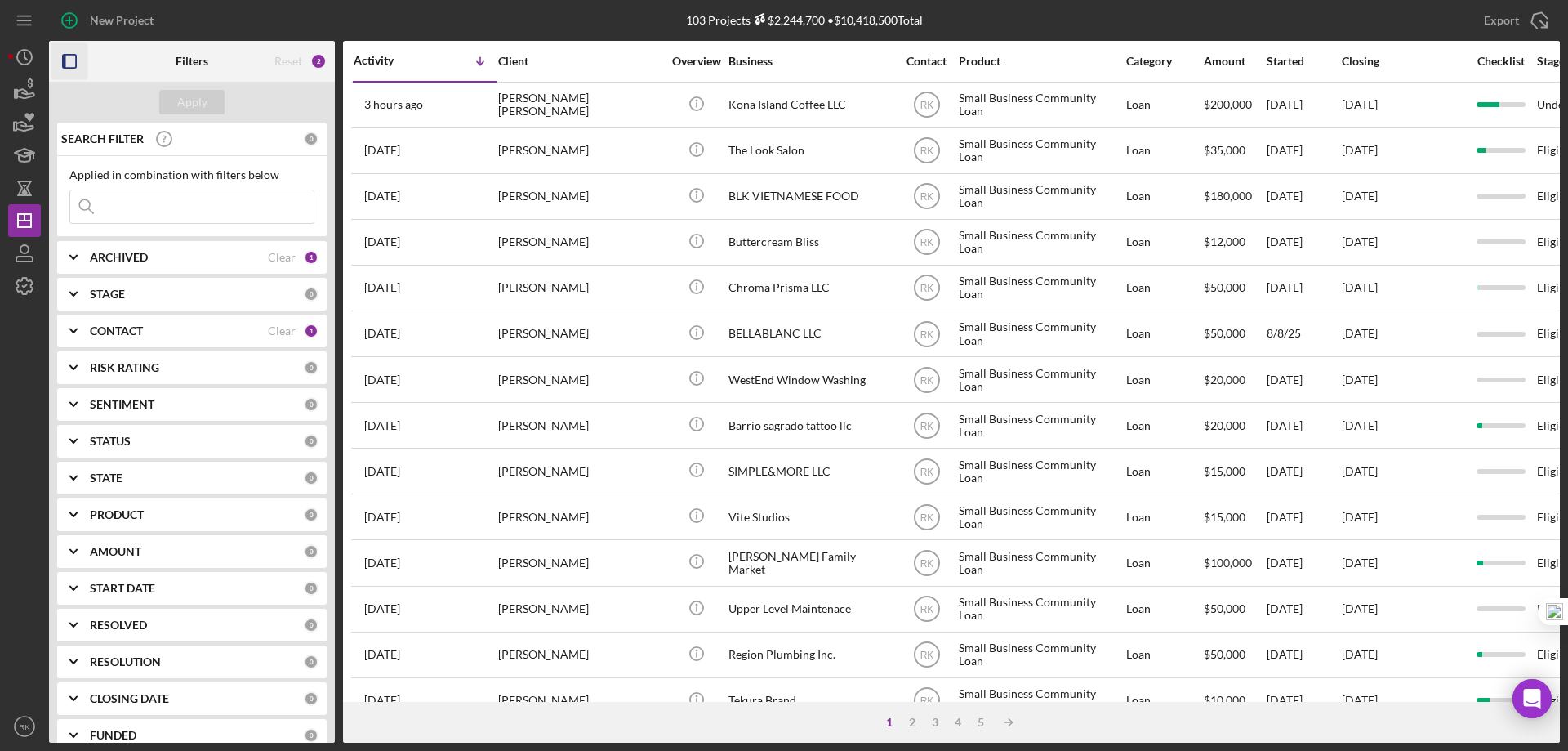
click at [71, 65] on icon "button" at bounding box center [70, 61] width 37 height 37
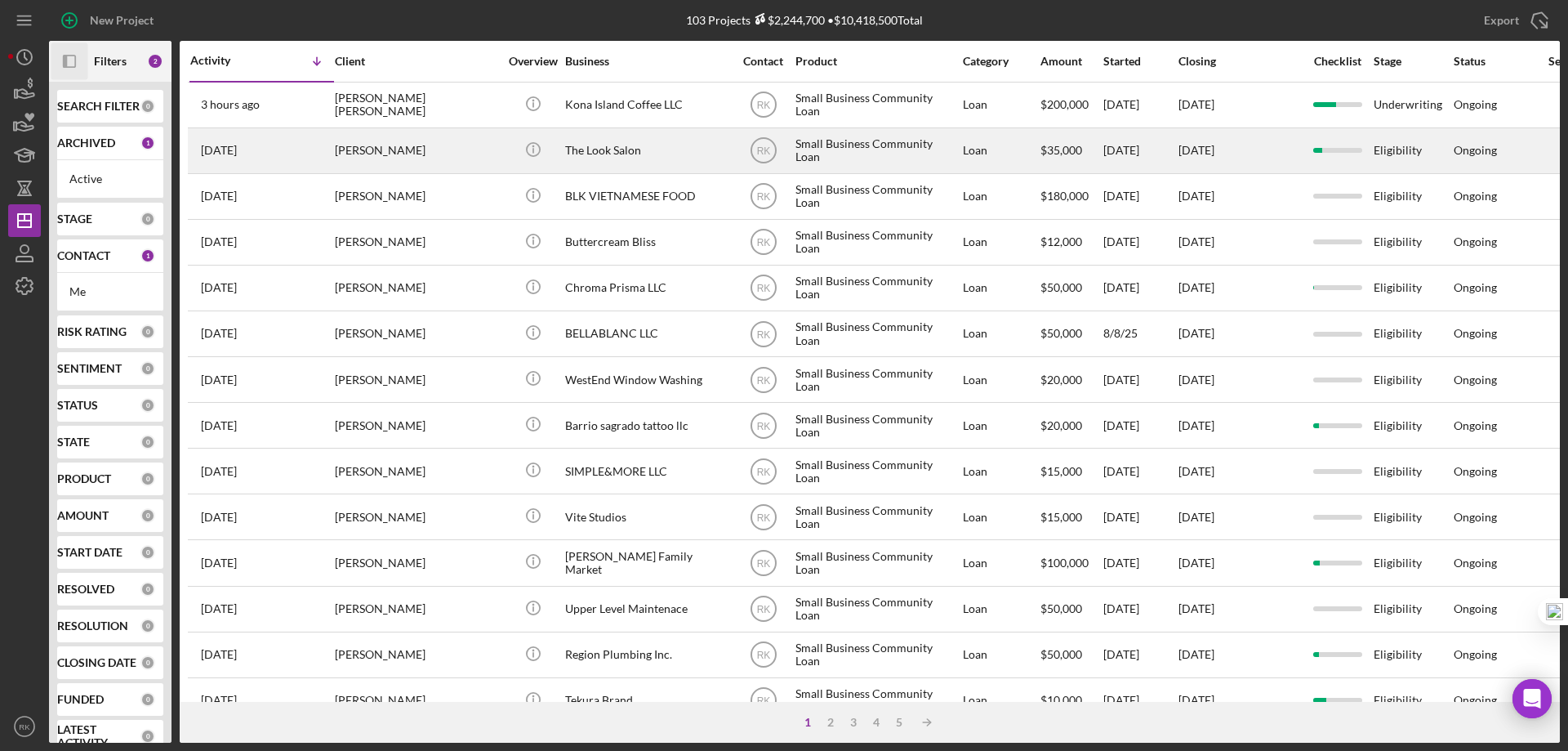
click at [52, 43] on button "Icon/Panel Side Expand" at bounding box center [70, 61] width 37 height 37
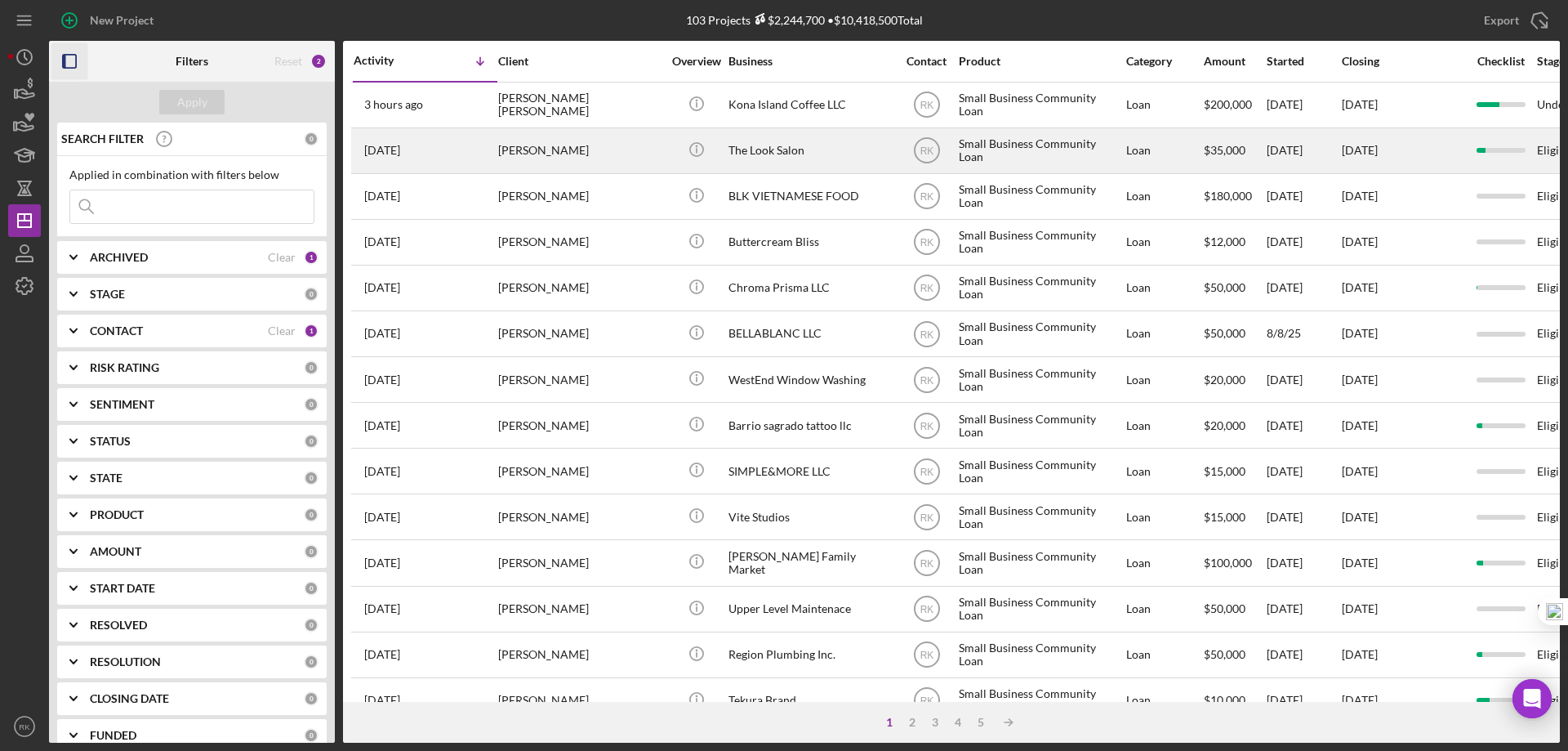
click at [52, 43] on button "button" at bounding box center [70, 61] width 37 height 37
